Goal: Task Accomplishment & Management: Manage account settings

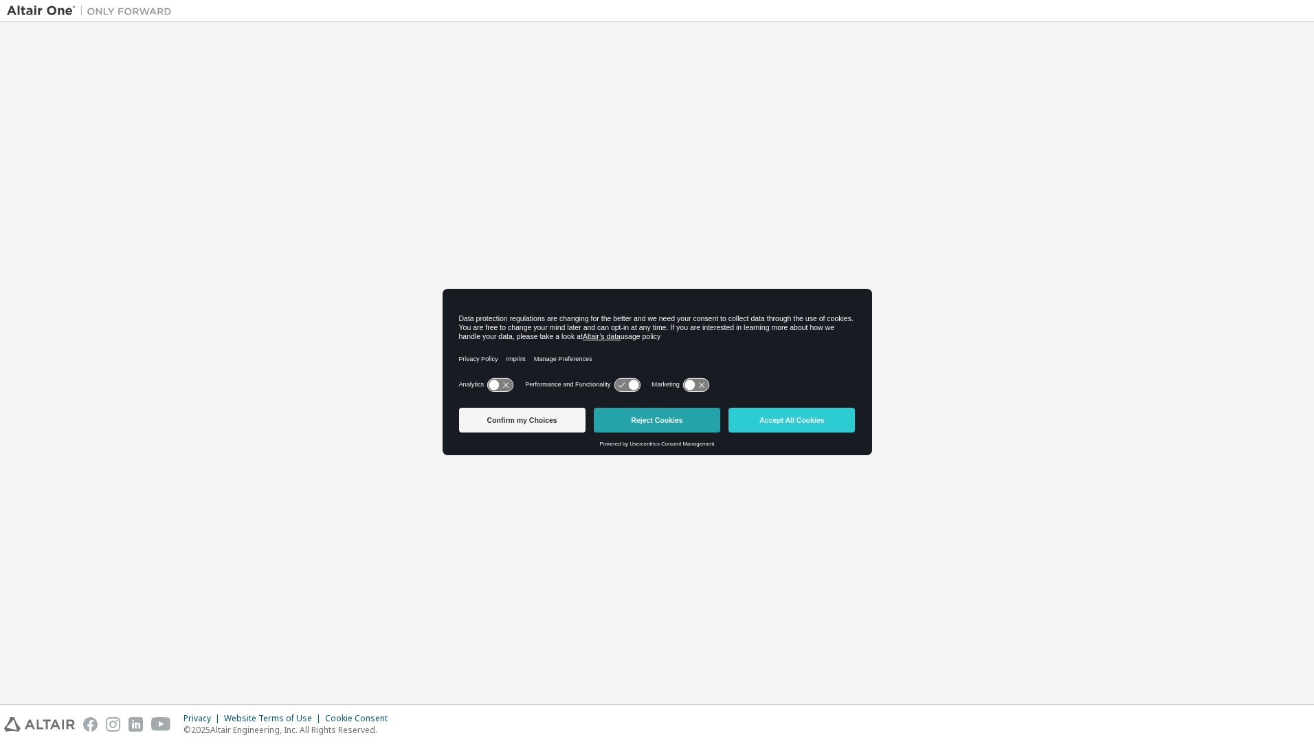
click at [604, 417] on button "Reject Cookies" at bounding box center [657, 420] width 126 height 25
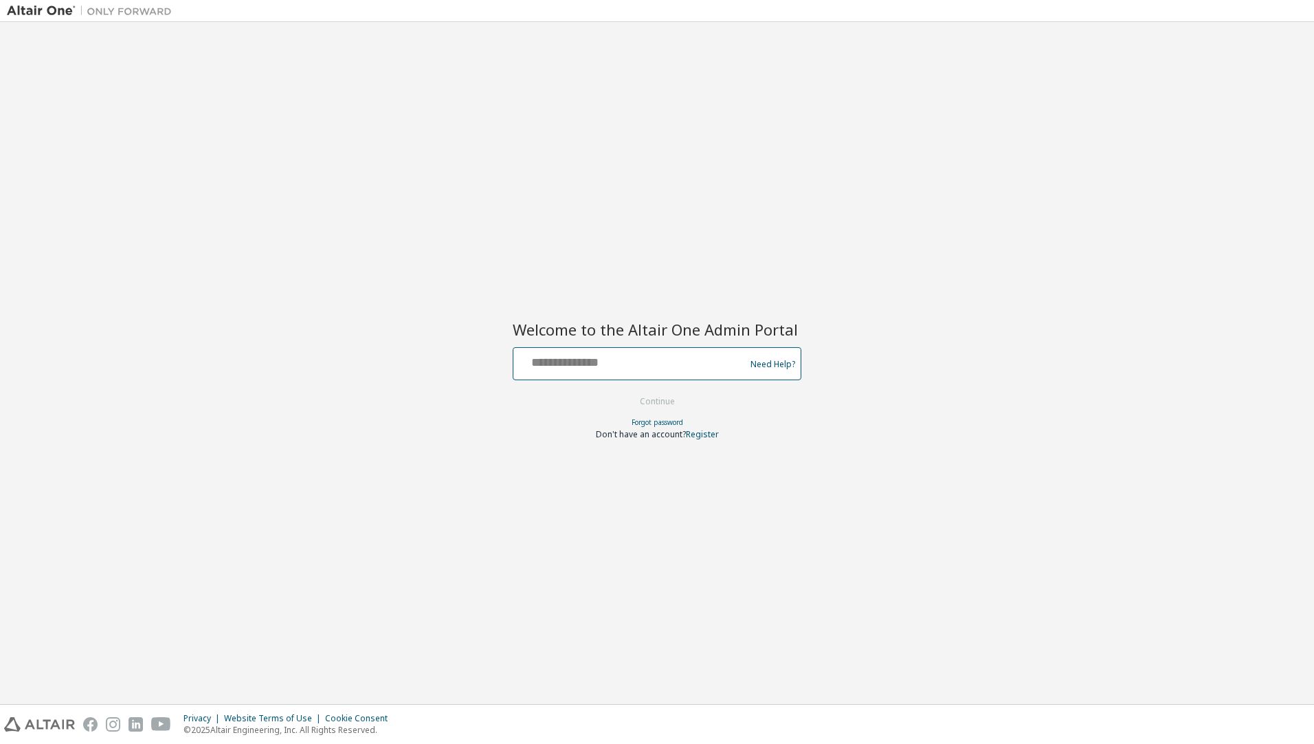
click at [610, 368] on input "text" at bounding box center [631, 360] width 225 height 20
type input "**********"
click at [651, 404] on button "Continue" at bounding box center [657, 401] width 64 height 21
